Goal: Transaction & Acquisition: Purchase product/service

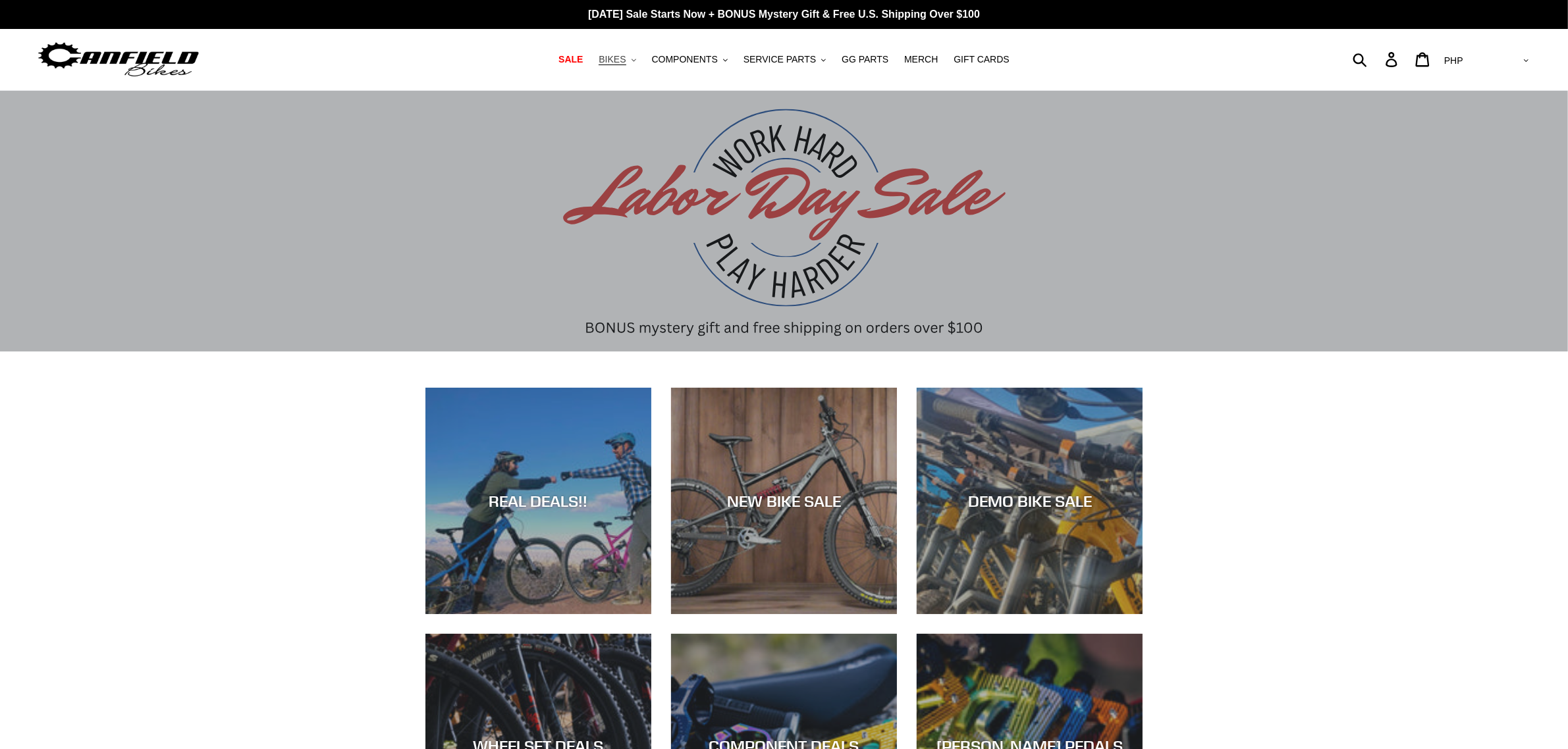
click at [626, 62] on span "BIKES" at bounding box center [612, 59] width 27 height 11
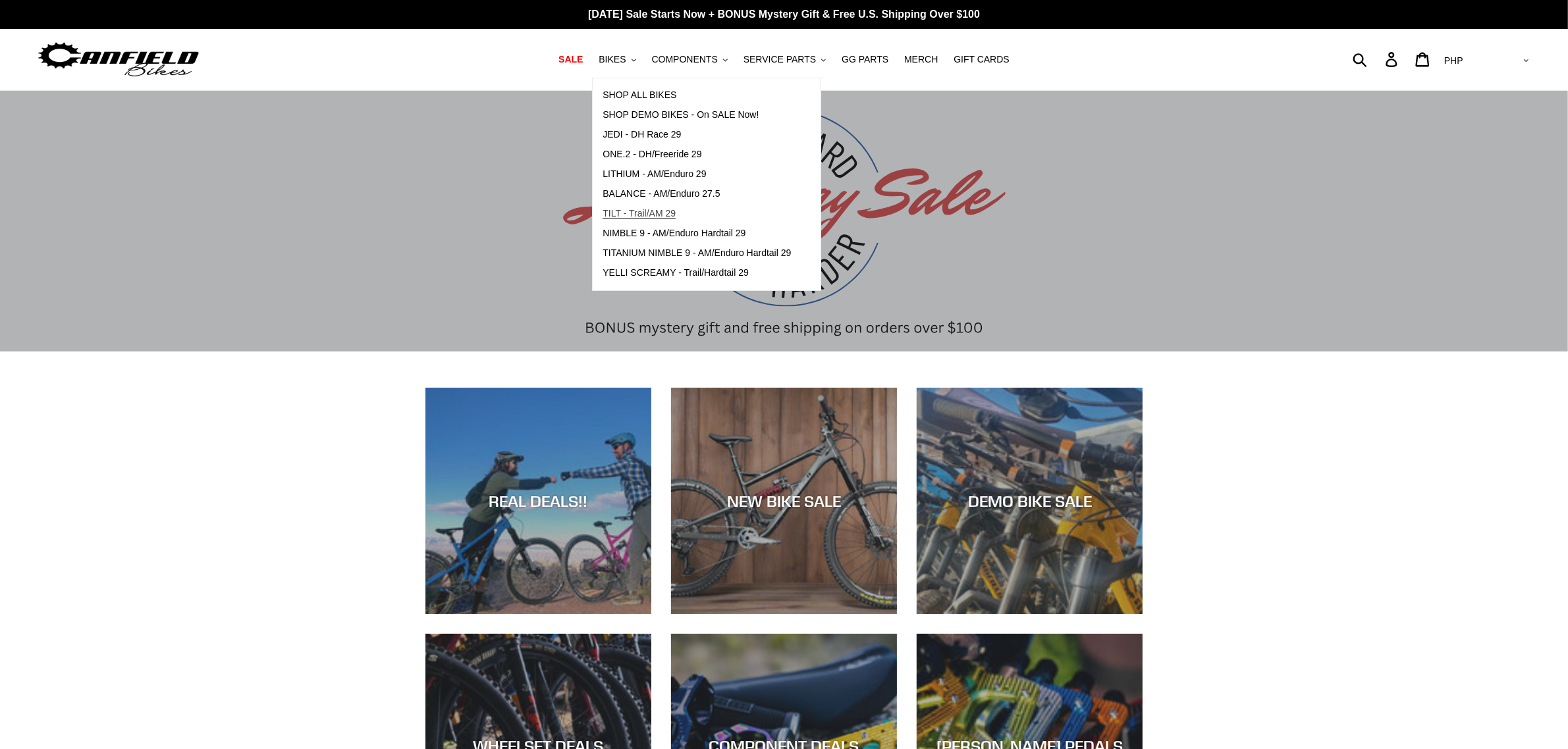
click at [645, 216] on span "TILT - Trail/AM 29" at bounding box center [639, 213] width 73 height 11
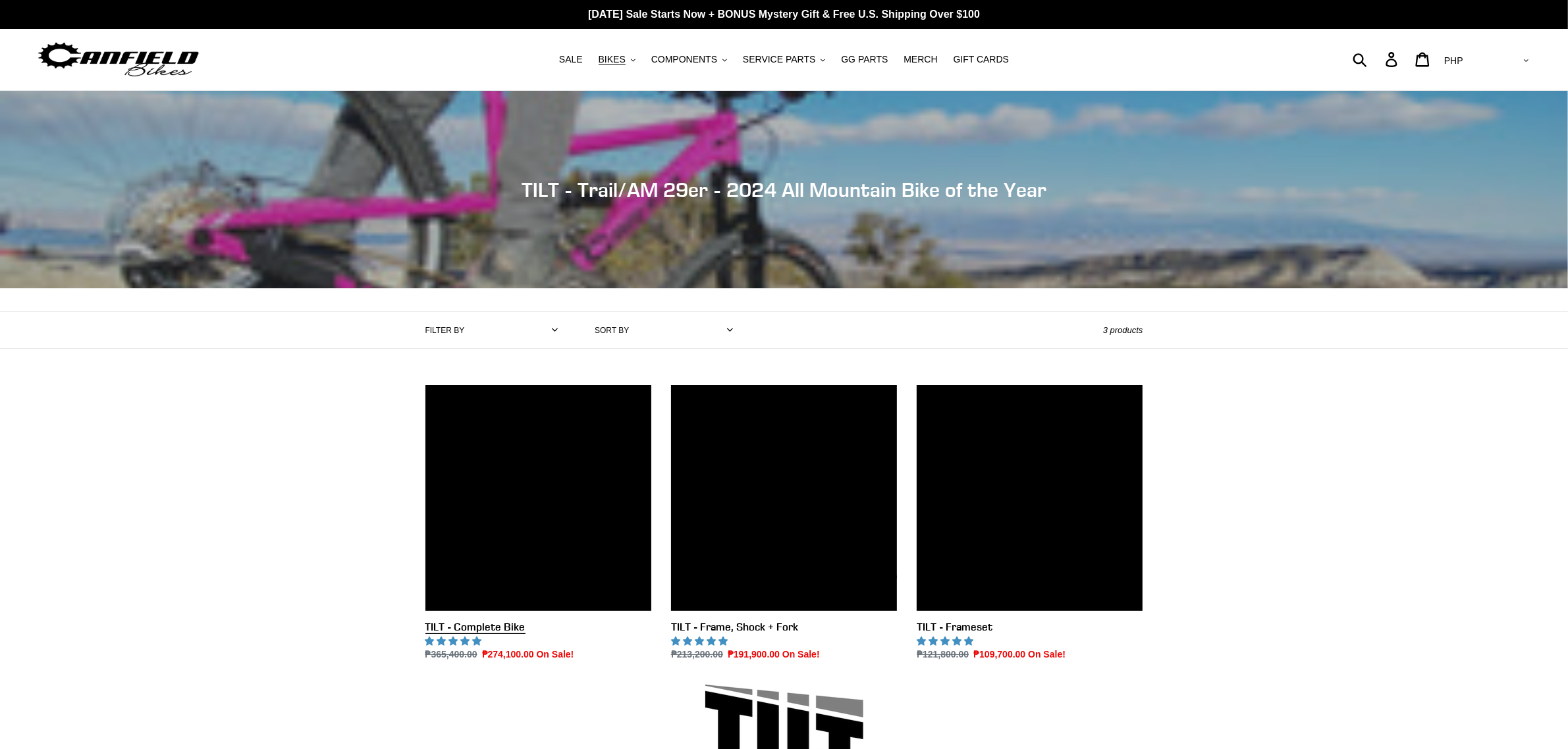
scroll to position [82, 0]
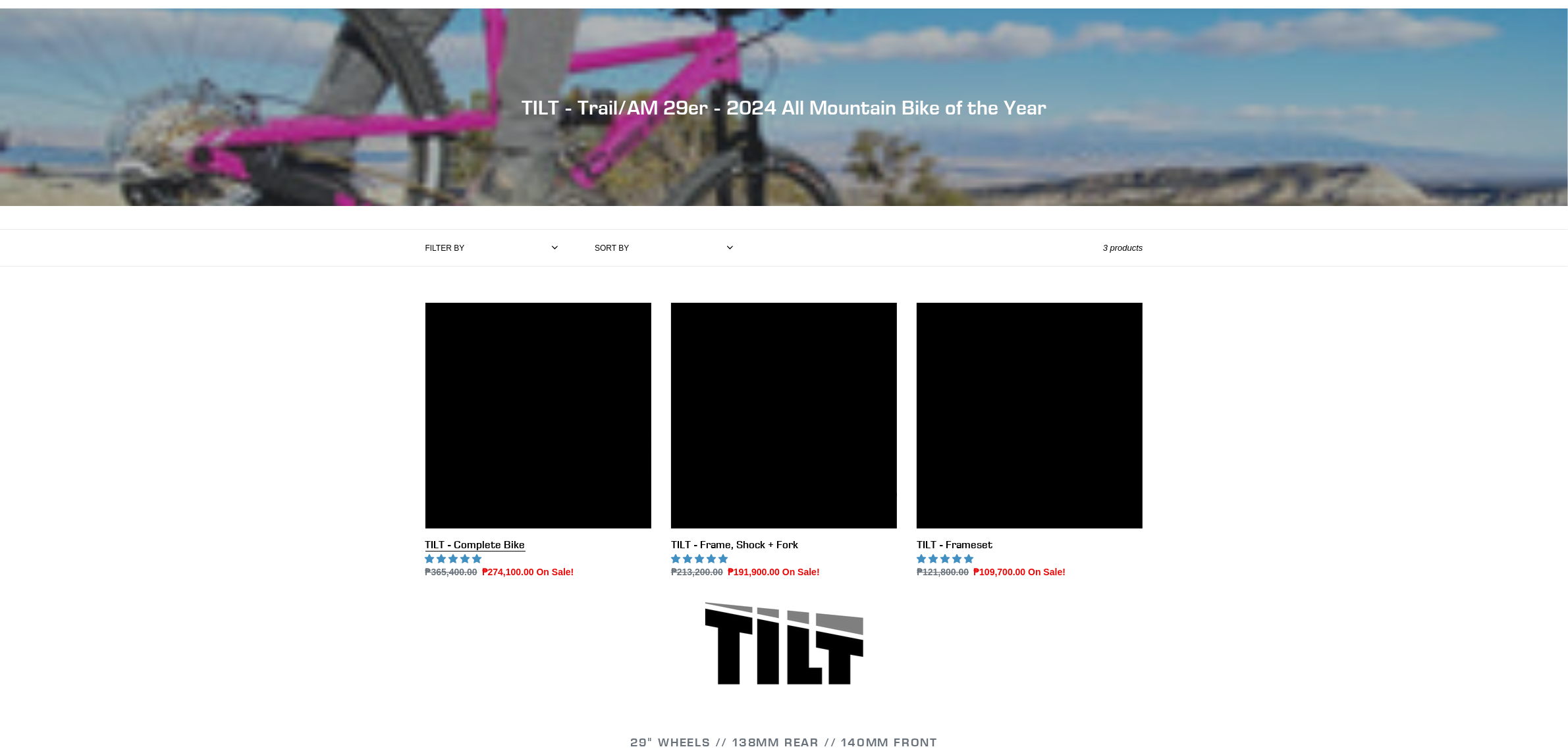
click at [570, 488] on link "TILT - Complete Bike" at bounding box center [538, 441] width 226 height 277
click at [598, 431] on link "TILT - Complete Bike" at bounding box center [538, 441] width 226 height 277
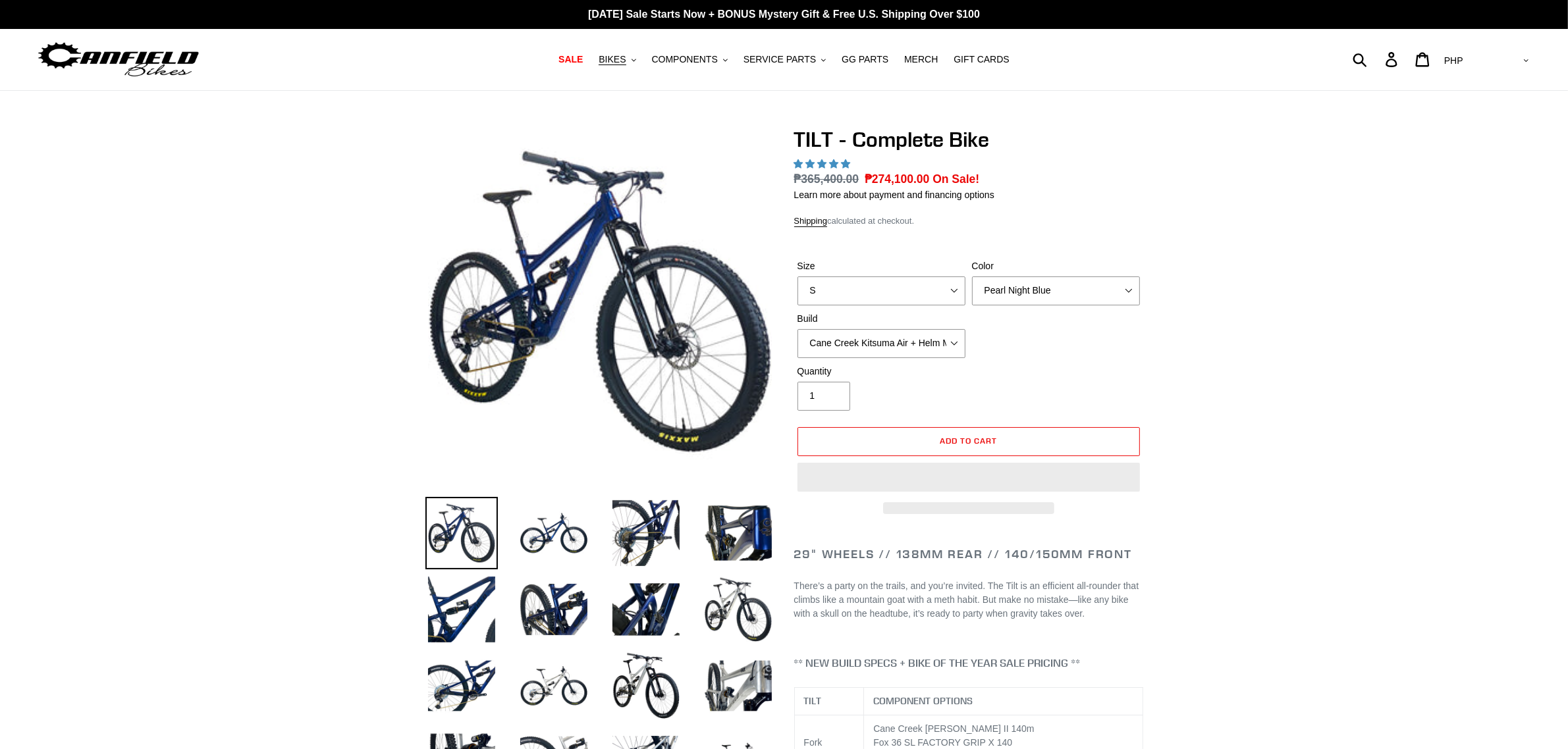
click at [1522, 61] on select "AED AFN ALL AMD ANG AUD AWG AZN BAM BBD BDT BGN BIF BND BOB BSD BWP BZD CAD CDF…" at bounding box center [1485, 61] width 93 height 25
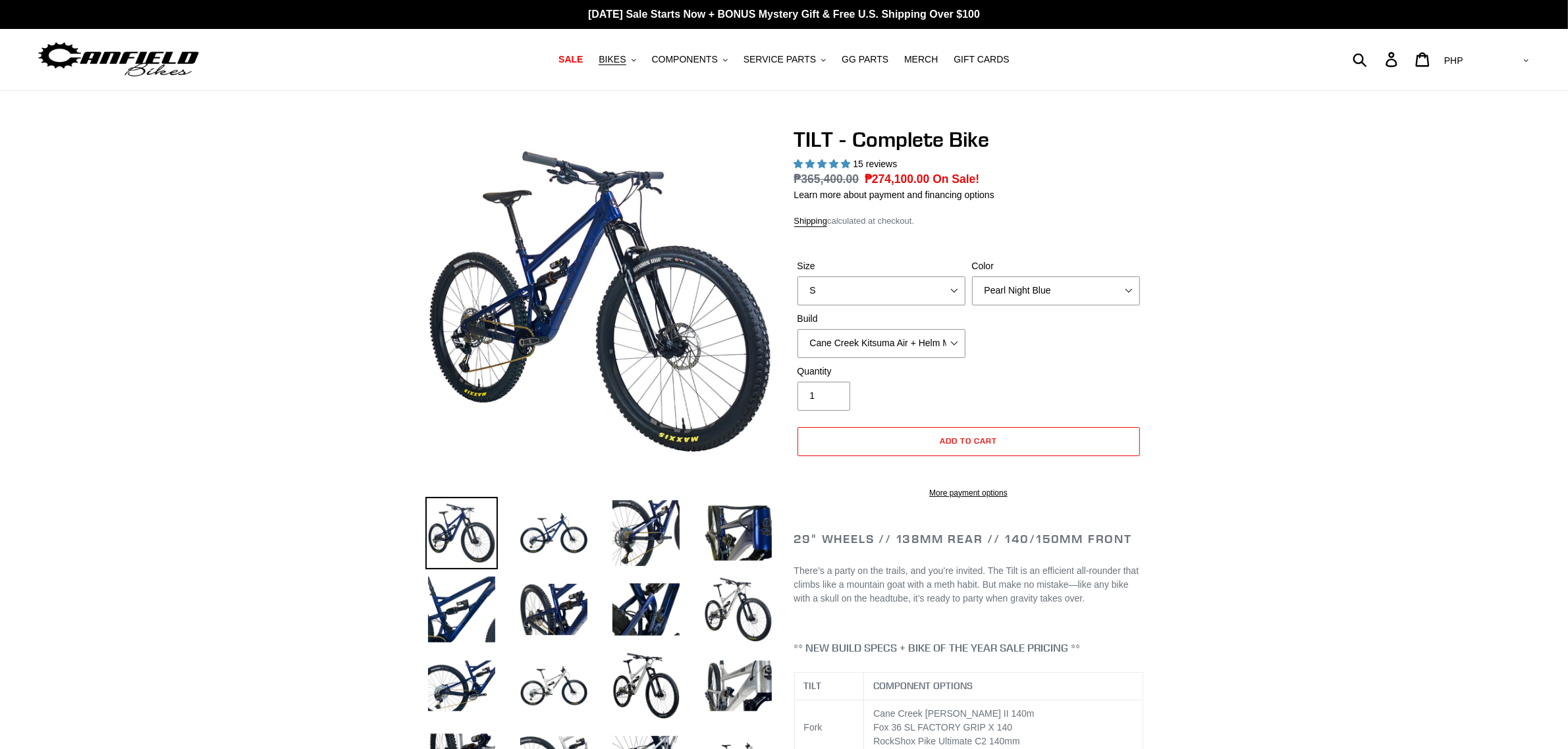
select select "highest-rating"
select select "USD"
click at [1493, 49] on select "AED AFN ALL AMD ANG AUD AWG AZN BAM BBD BDT BGN BIF BND BOB BSD BWP BZD CAD CDF…" at bounding box center [1485, 61] width 93 height 25
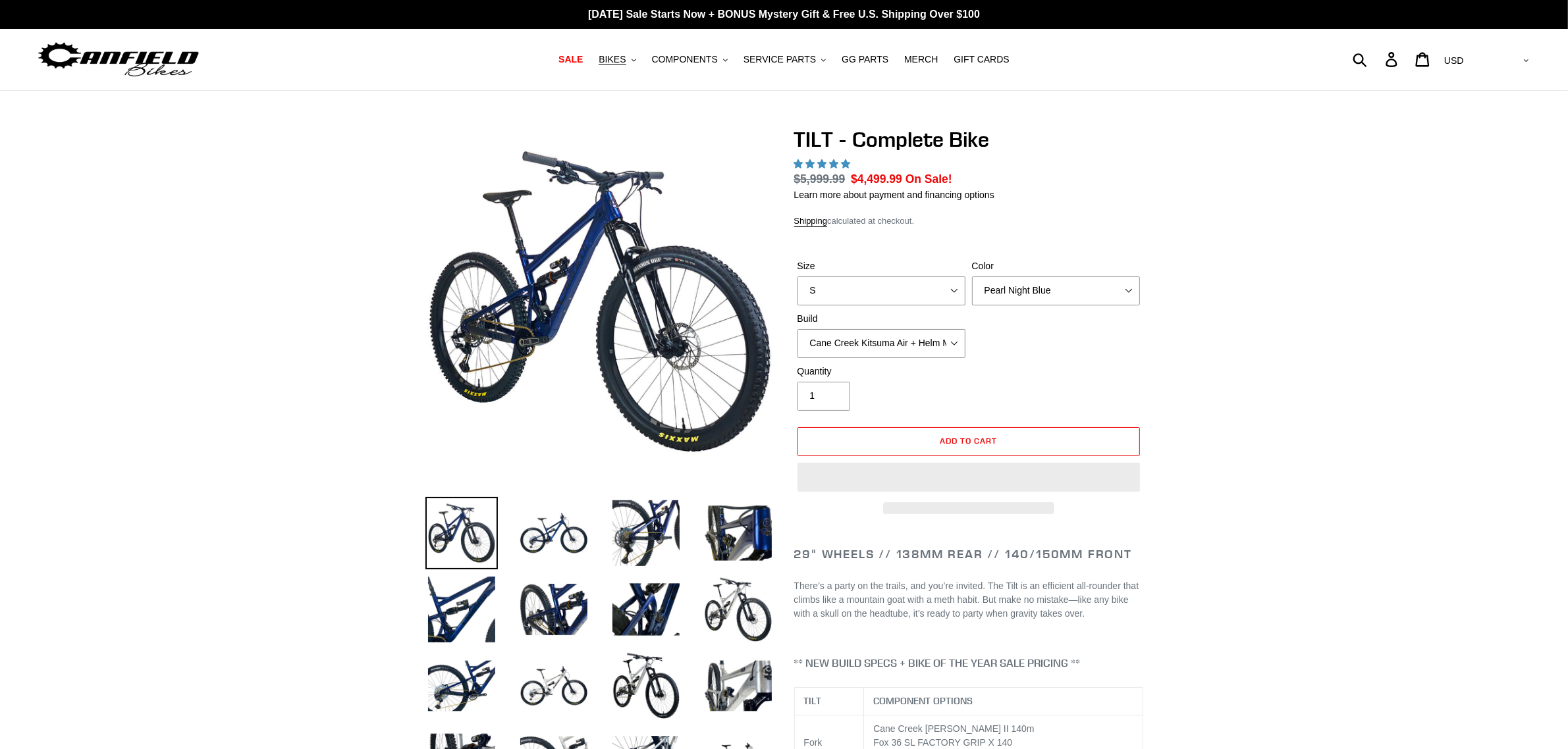
select select "highest-rating"
